Goal: Information Seeking & Learning: Find specific fact

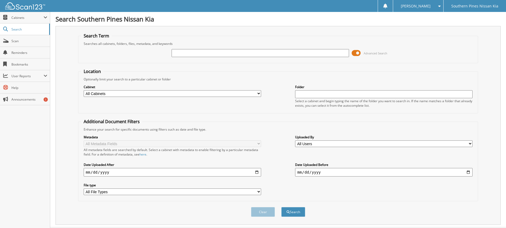
click at [224, 50] on input "text" at bounding box center [259, 53] width 177 height 8
type input "pn11937a"
click at [281, 207] on button "Search" at bounding box center [293, 212] width 24 height 10
click at [294, 214] on button "Search" at bounding box center [293, 212] width 24 height 10
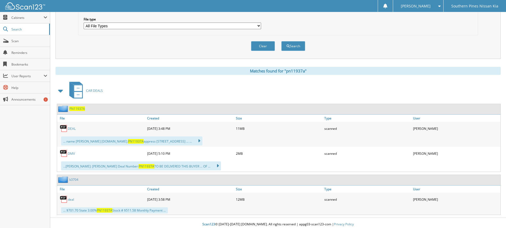
scroll to position [169, 0]
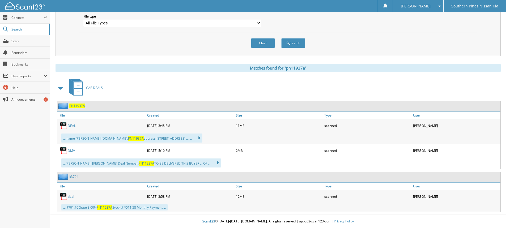
click at [72, 125] on link "DEAL" at bounding box center [72, 125] width 8 height 5
